Goal: Navigation & Orientation: Understand site structure

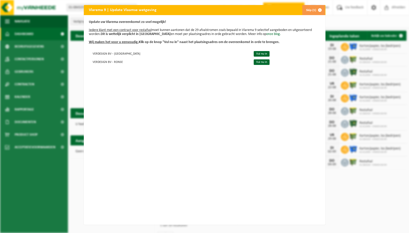
click at [319, 9] on span "button" at bounding box center [320, 10] width 10 height 10
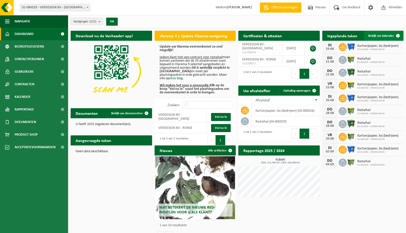
click at [384, 34] on span "Bekijk uw kalender" at bounding box center [381, 35] width 26 height 3
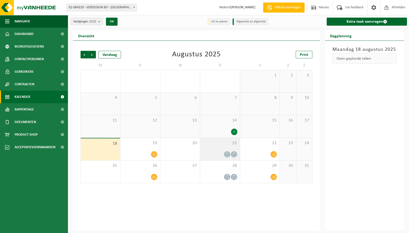
click at [227, 155] on icon at bounding box center [227, 154] width 4 height 4
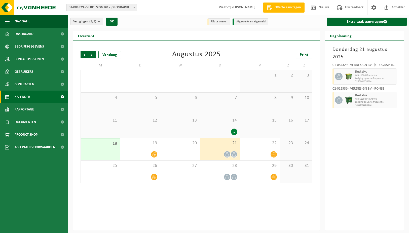
click at [235, 154] on icon at bounding box center [234, 154] width 4 height 4
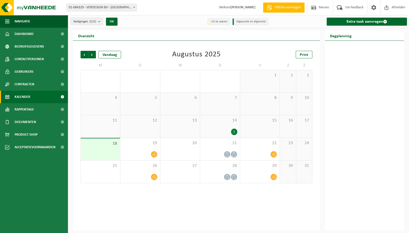
click at [234, 133] on div "1" at bounding box center [234, 132] width 6 height 7
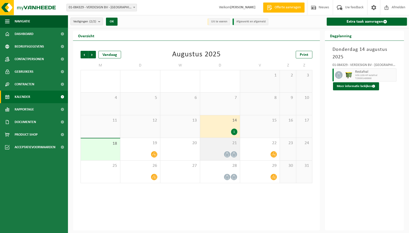
click at [227, 154] on icon at bounding box center [227, 154] width 4 height 4
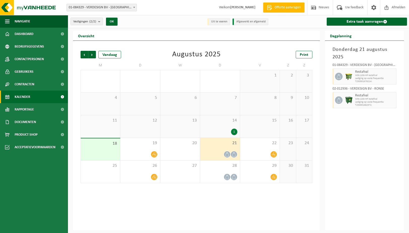
click at [235, 154] on icon at bounding box center [234, 154] width 4 height 4
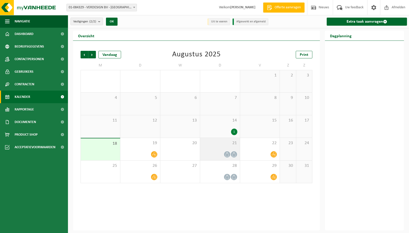
click at [235, 155] on icon at bounding box center [234, 154] width 4 height 4
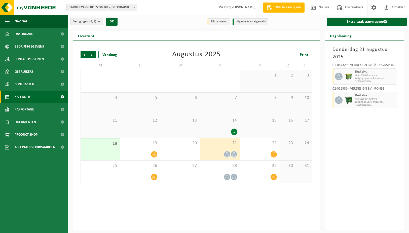
click at [234, 131] on div "1" at bounding box center [234, 132] width 6 height 7
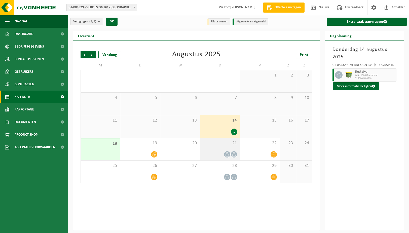
click at [234, 153] on icon at bounding box center [234, 154] width 4 height 4
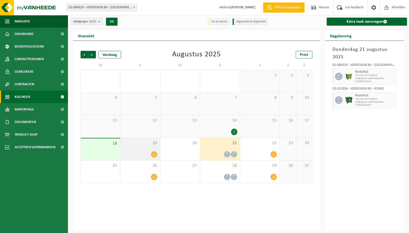
click at [154, 153] on icon at bounding box center [154, 154] width 4 height 4
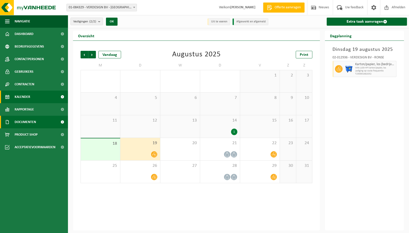
click at [27, 121] on span "Documenten" at bounding box center [25, 122] width 21 height 13
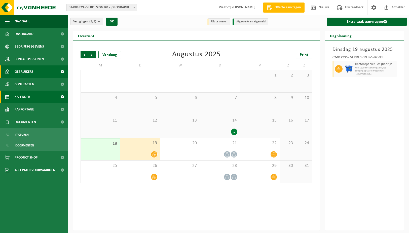
click at [25, 71] on span "Gebruikers" at bounding box center [24, 71] width 19 height 13
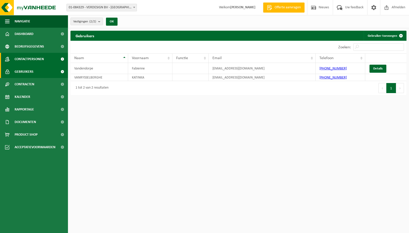
click at [25, 58] on span "Contactpersonen" at bounding box center [29, 59] width 29 height 13
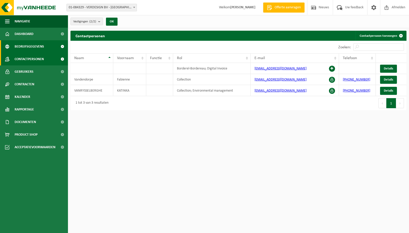
click at [25, 46] on span "Bedrijfsgegevens" at bounding box center [29, 46] width 29 height 13
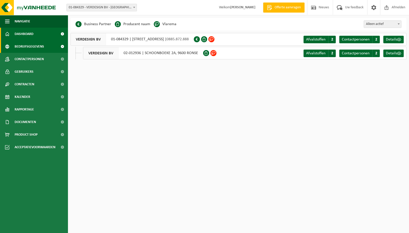
click at [23, 28] on span "Dashboard" at bounding box center [24, 34] width 19 height 13
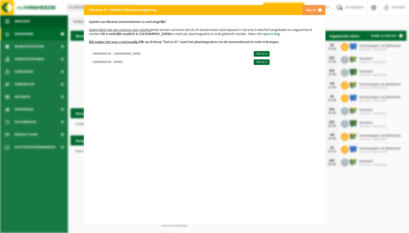
click at [320, 8] on span "button" at bounding box center [320, 10] width 10 height 10
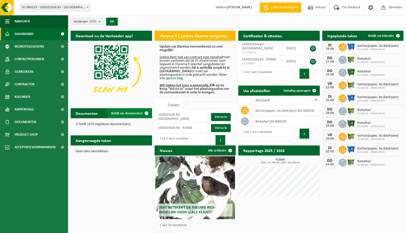
click at [121, 113] on span "Bekijk uw documenten" at bounding box center [126, 113] width 31 height 3
